Goal: Navigation & Orientation: Find specific page/section

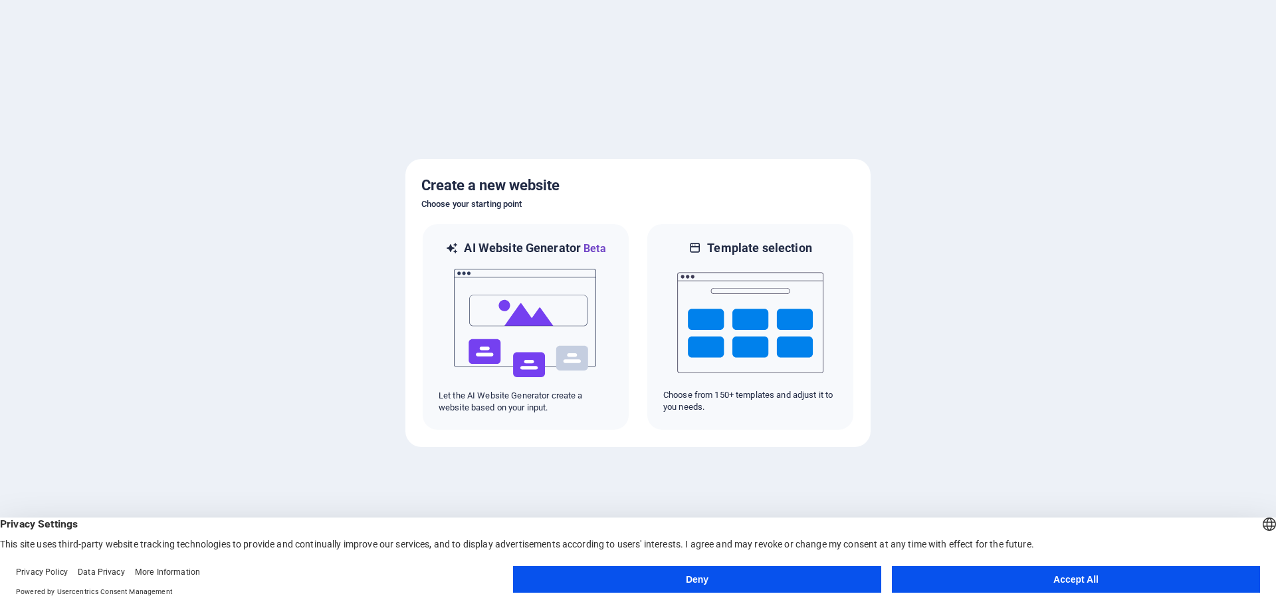
click at [996, 581] on button "Accept All" at bounding box center [1076, 579] width 368 height 27
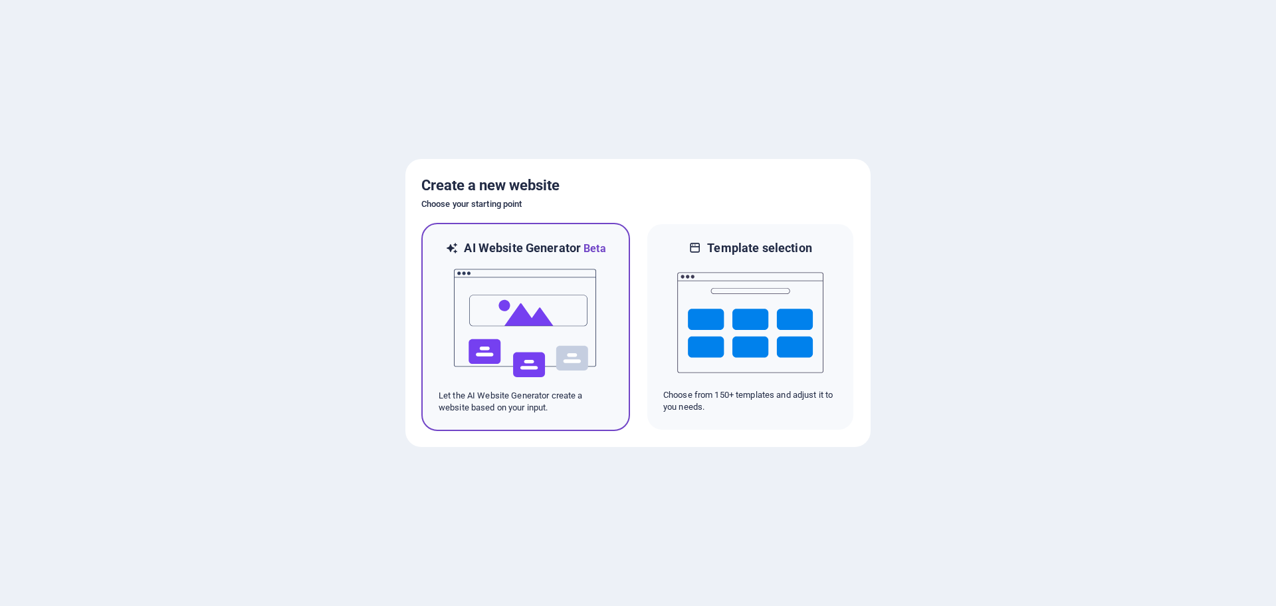
click at [553, 319] on img at bounding box center [526, 323] width 146 height 133
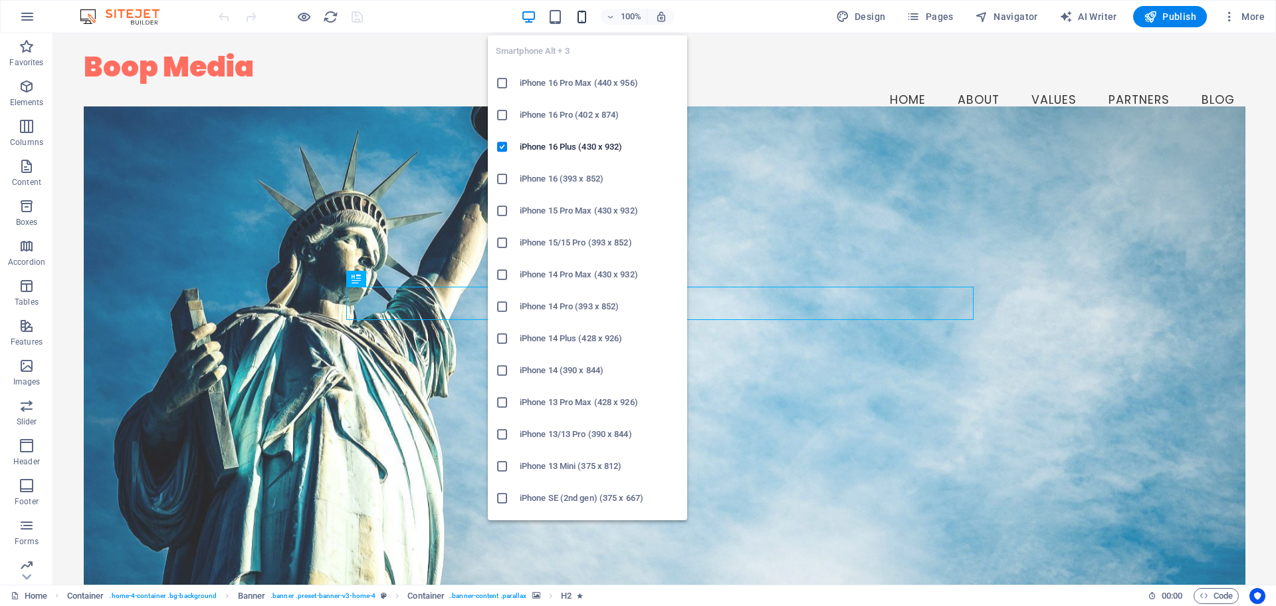
click at [588, 15] on icon "button" at bounding box center [581, 16] width 15 height 15
